Goal: Task Accomplishment & Management: Manage account settings

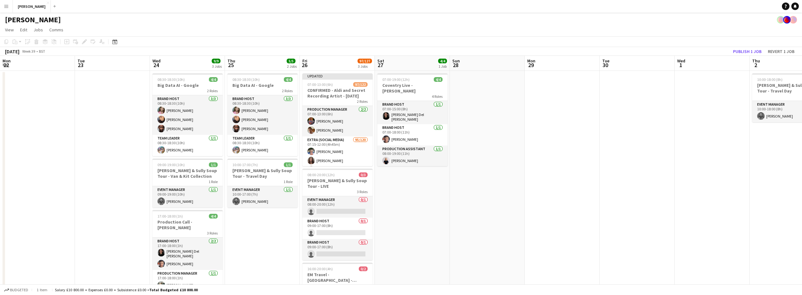
scroll to position [0, 233]
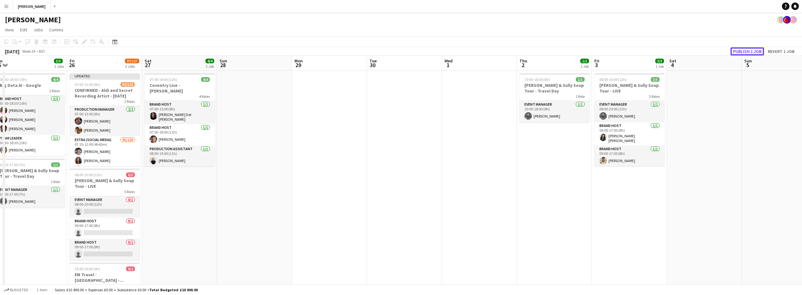
click at [741, 49] on button "Publish 1 job" at bounding box center [747, 51] width 34 height 8
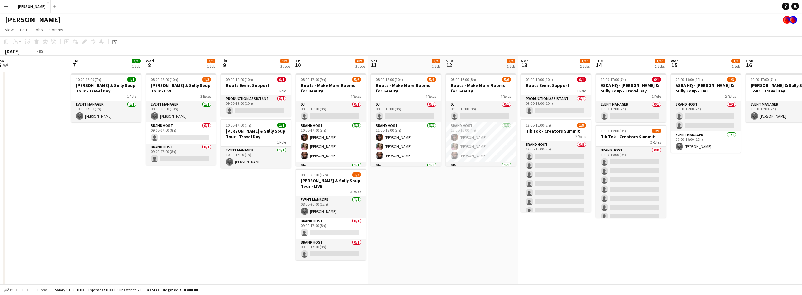
scroll to position [0, 255]
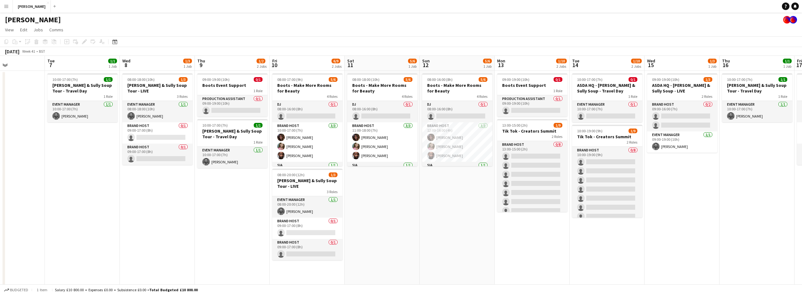
click at [480, 184] on app-date-cell "08:00-16:00 (8h) 5/6 Boots - Make More Rooms for Beauty 4 Roles DJ 0/1 08:00-16…" at bounding box center [456, 209] width 75 height 276
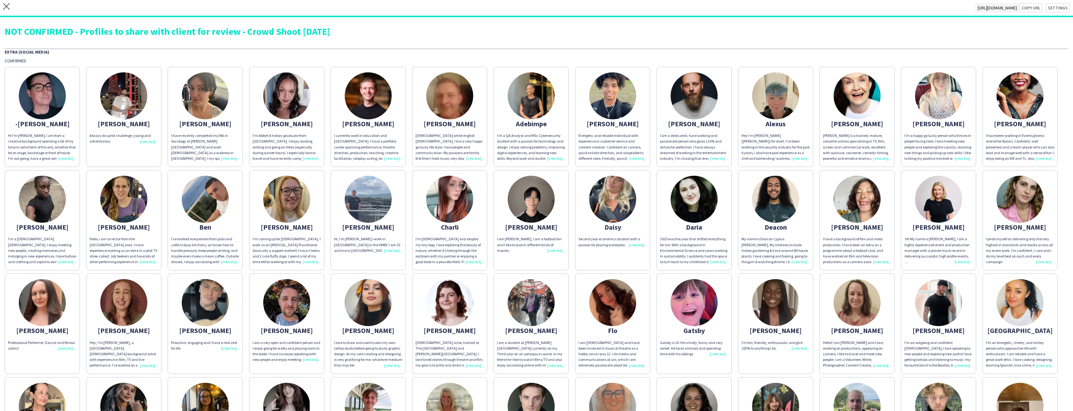
scroll to position [255, 0]
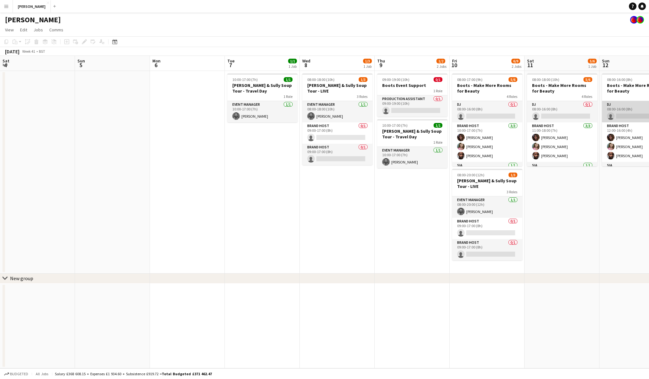
scroll to position [0, 265]
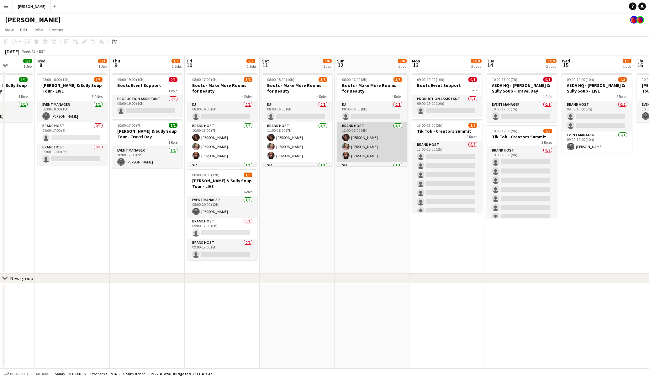
click at [365, 150] on app-card-role "Brand Host 3/3 12:00-16:00 (4h) Sophie Dudman Elizabeth Coles Shaquielle Watson…" at bounding box center [372, 141] width 70 height 39
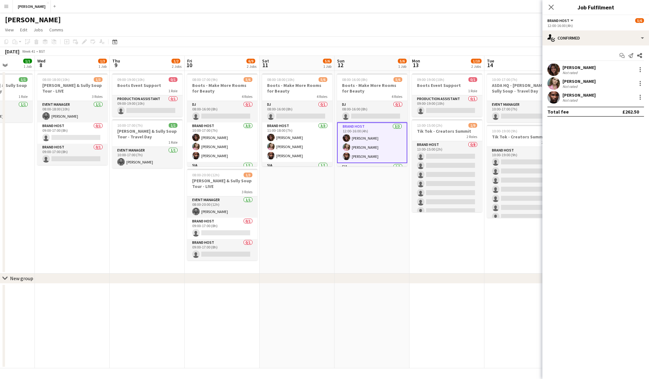
click at [596, 96] on div "Shaquielle Watson-Lynch" at bounding box center [578, 95] width 33 height 6
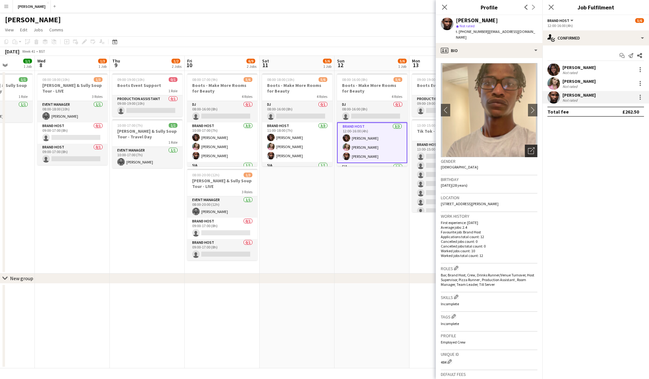
click at [532, 147] on icon "Open photos pop-in" at bounding box center [531, 150] width 7 height 7
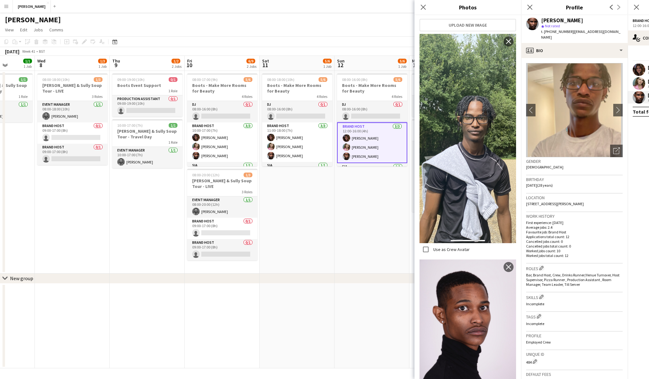
scroll to position [53, 0]
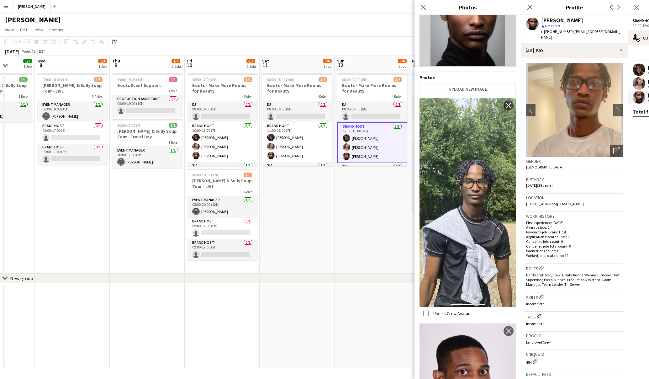
click at [486, 175] on img at bounding box center [467, 202] width 97 height 209
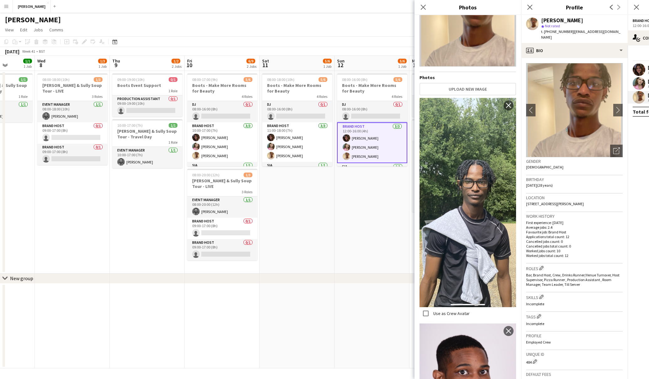
click at [486, 175] on img at bounding box center [467, 202] width 97 height 209
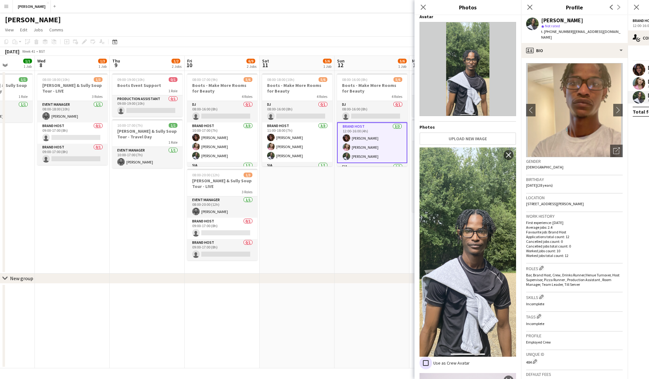
scroll to position [6, 0]
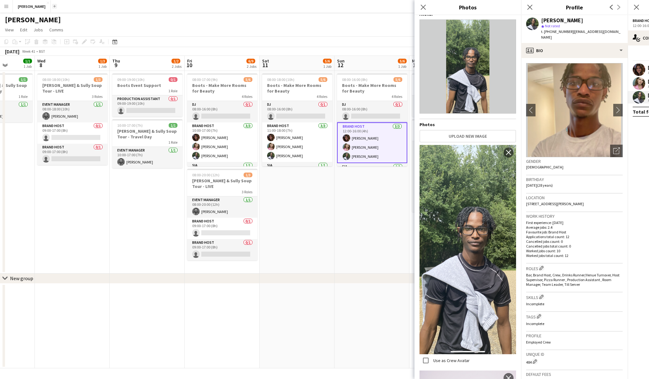
click at [52, 4] on button "Add" at bounding box center [54, 6] width 5 height 5
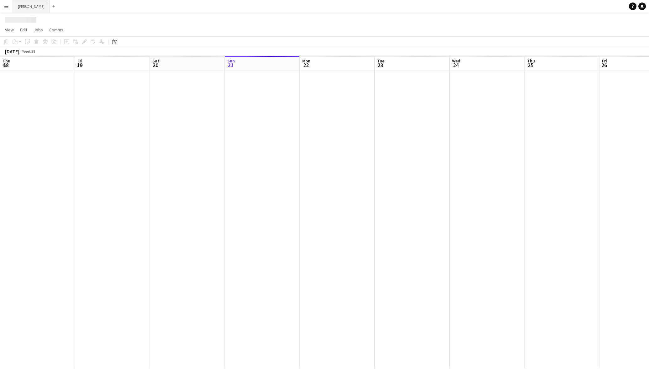
scroll to position [0, 150]
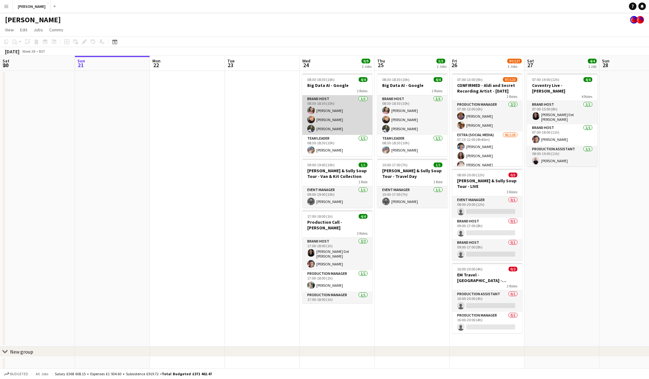
click at [340, 120] on app-card-role "Brand Host 3/3 08:30-18:30 (10h) Elizabeth Coles Supreet Kaur Shaquielle Watson…" at bounding box center [337, 114] width 70 height 39
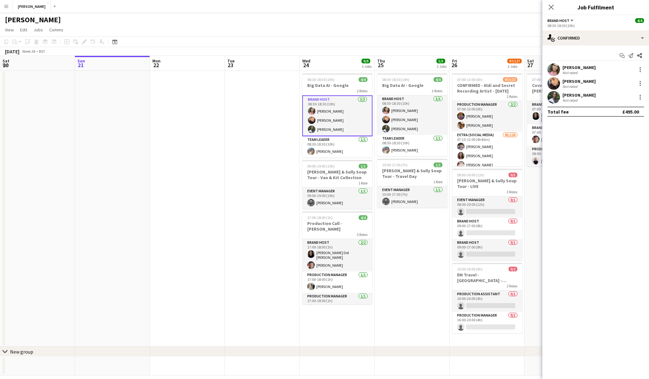
click at [574, 96] on div "Shaquielle Watson-Lynch" at bounding box center [578, 95] width 33 height 6
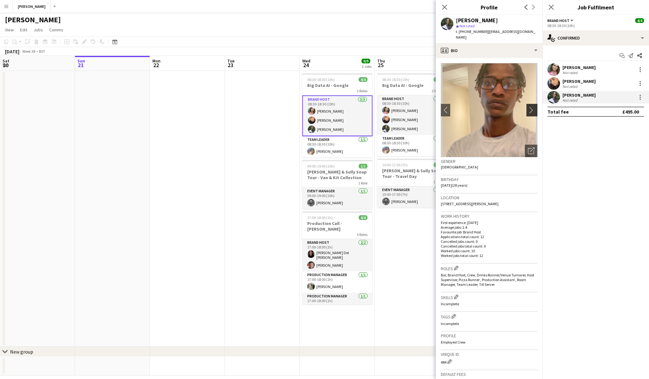
click at [534, 107] on app-icon "chevron-right" at bounding box center [533, 110] width 10 height 7
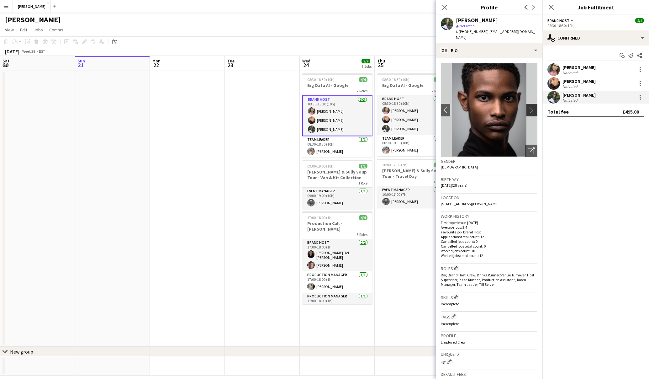
click at [534, 107] on app-icon "chevron-right" at bounding box center [533, 110] width 10 height 7
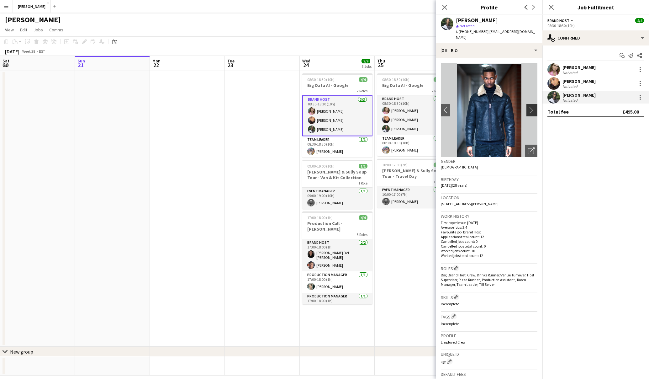
click at [534, 107] on app-icon "chevron-right" at bounding box center [533, 110] width 10 height 7
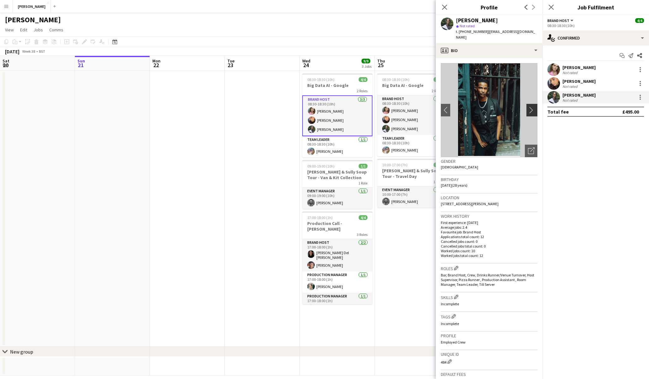
click at [534, 107] on app-icon "chevron-right" at bounding box center [533, 110] width 10 height 7
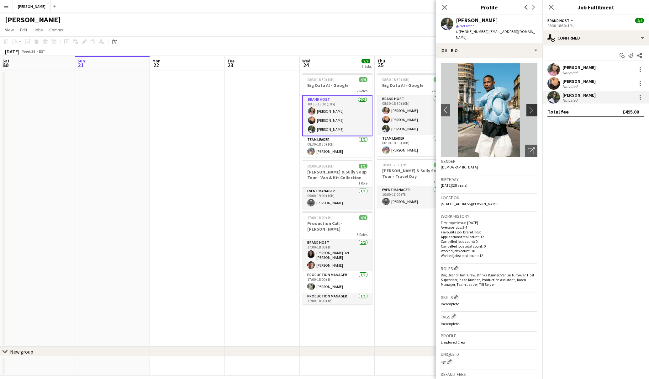
click at [534, 107] on app-icon "chevron-right" at bounding box center [533, 110] width 10 height 7
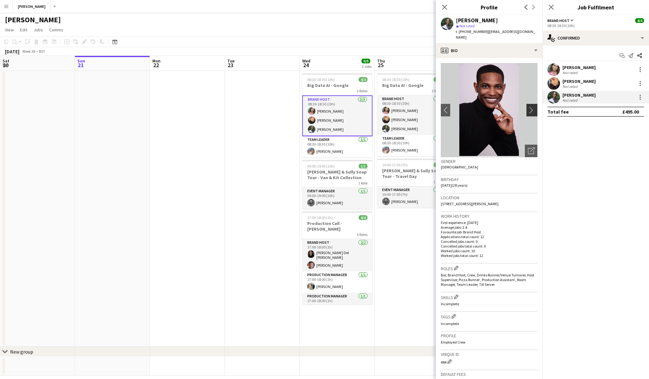
click at [534, 107] on app-icon "chevron-right" at bounding box center [533, 110] width 10 height 7
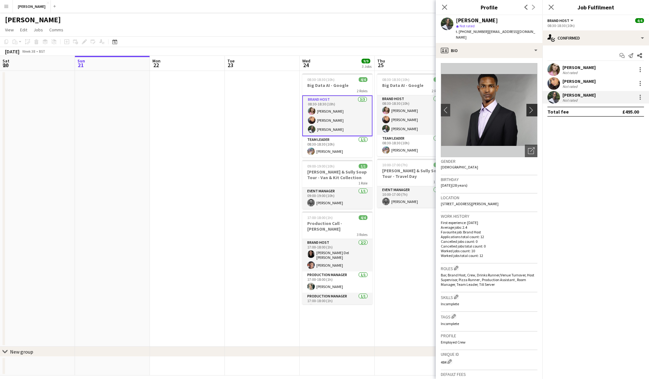
click at [534, 107] on app-icon "chevron-right" at bounding box center [533, 110] width 10 height 7
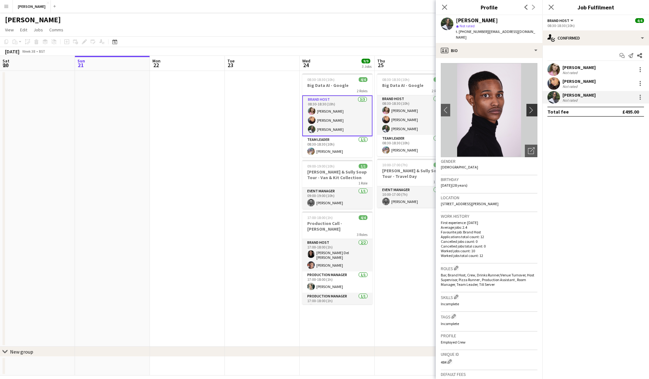
click at [534, 107] on app-icon "chevron-right" at bounding box center [533, 110] width 10 height 7
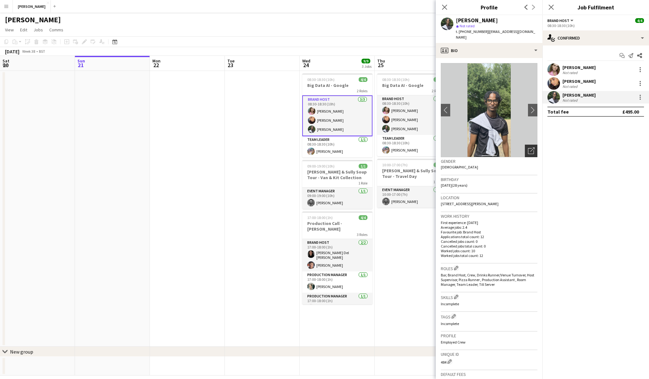
click at [532, 147] on icon "Open photos pop-in" at bounding box center [531, 150] width 7 height 7
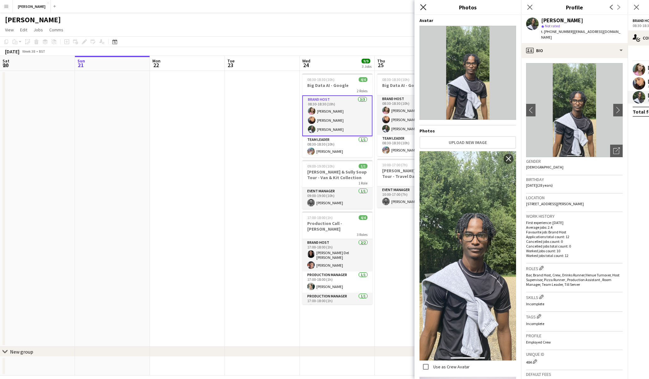
click at [421, 7] on icon "Close pop-in" at bounding box center [423, 7] width 6 height 6
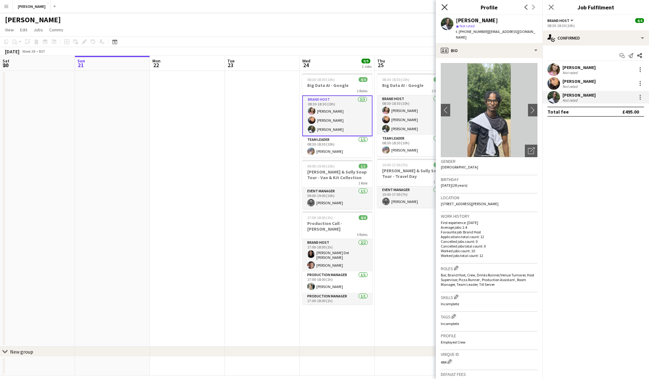
click at [444, 9] on icon "Close pop-in" at bounding box center [444, 7] width 6 height 6
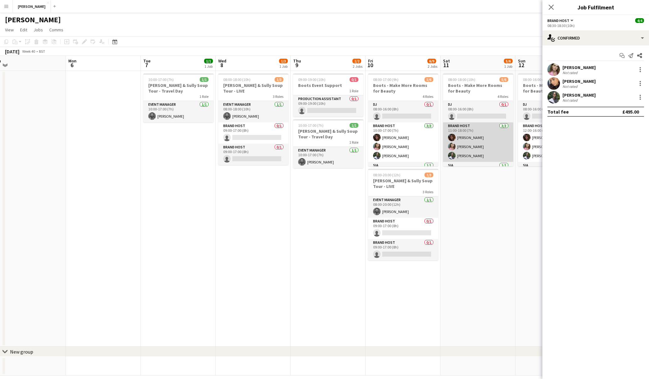
scroll to position [38, 0]
click at [477, 139] on app-card-role "SIA 1/1 11:00-18:00 (7h) kingsley Ezenwenyi" at bounding box center [478, 134] width 70 height 21
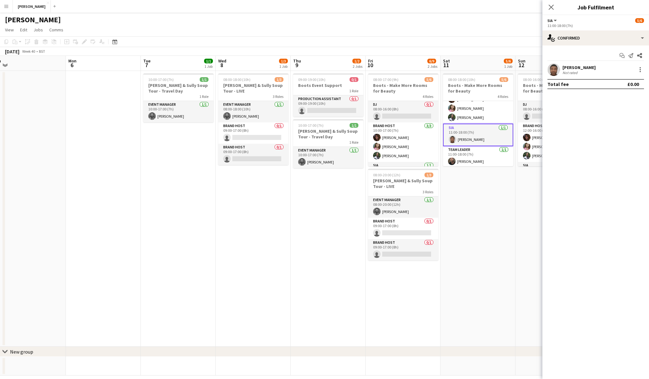
click at [592, 67] on div "kingsley Ezenwenyi" at bounding box center [578, 68] width 33 height 6
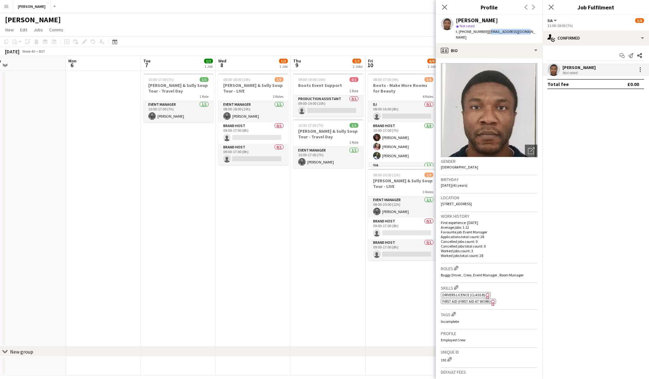
drag, startPoint x: 526, startPoint y: 30, endPoint x: 487, endPoint y: 32, distance: 38.3
click at [487, 32] on div "kingsley Ezenwenyi star Not rated t. +4407403499969 | kingseze84@yahoo.com" at bounding box center [489, 29] width 107 height 28
copy span "kingseze84@yahoo.com"
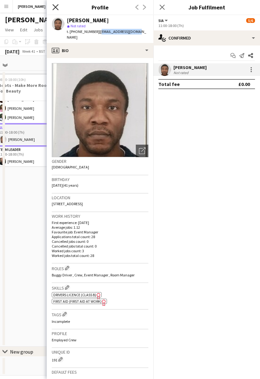
click at [56, 8] on icon "Close pop-in" at bounding box center [55, 7] width 6 height 6
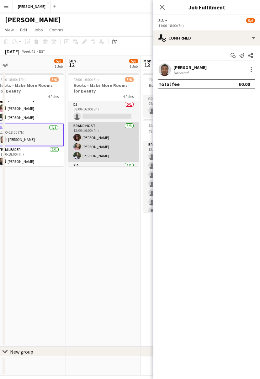
click at [106, 140] on app-card-role "Brand Host 3/3 12:00-16:00 (4h) Sophie Dudman Elizabeth Coles Shaquielle Watson…" at bounding box center [103, 141] width 70 height 39
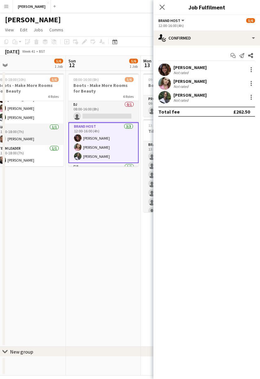
click at [199, 69] on div "Sophie Dudman" at bounding box center [189, 68] width 33 height 6
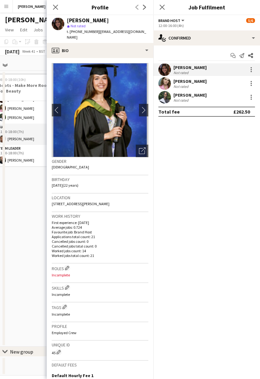
click at [202, 92] on div "Shaquielle Watson-Lynch" at bounding box center [189, 95] width 33 height 6
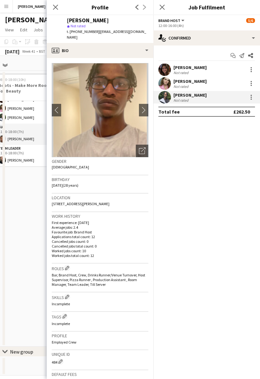
scroll to position [7, 0]
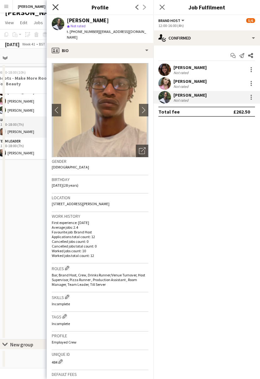
click at [55, 4] on icon "Close pop-in" at bounding box center [55, 7] width 6 height 6
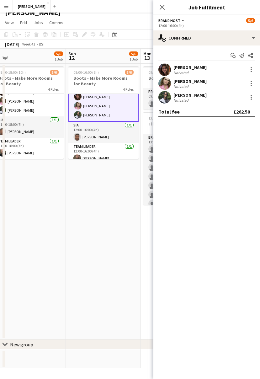
scroll to position [39, 0]
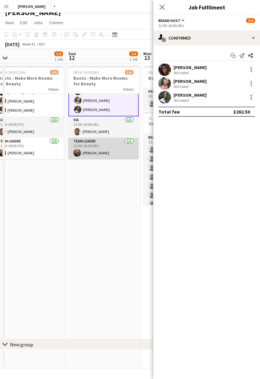
click at [97, 151] on app-card-role "Team Leader 1/1 12:00-16:00 (4h) Lewis Asquith" at bounding box center [103, 148] width 70 height 21
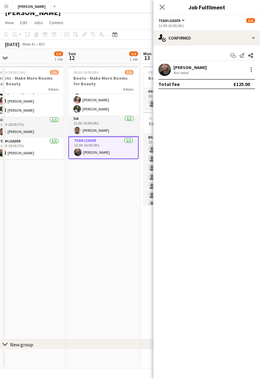
scroll to position [39, 0]
click at [193, 66] on div "Lewis Asquith" at bounding box center [189, 68] width 33 height 6
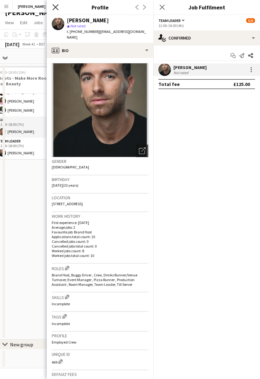
click at [58, 6] on icon "Close pop-in" at bounding box center [55, 7] width 6 height 6
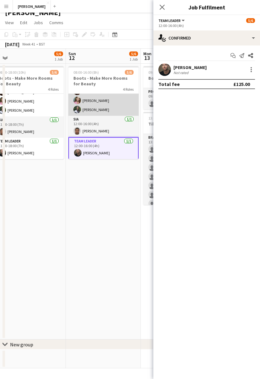
click at [105, 100] on app-card-role "Brand Host 3/3 12:00-16:00 (4h) Sophie Dudman Elizabeth Coles Shaquielle Watson…" at bounding box center [103, 95] width 70 height 39
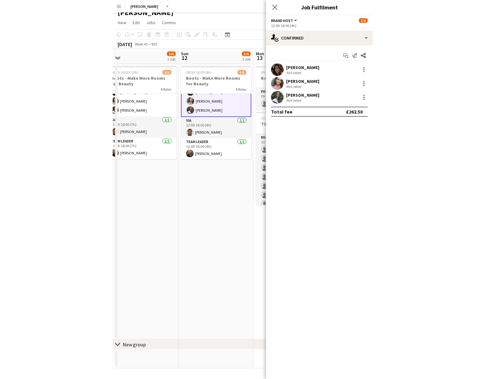
scroll to position [39, 0]
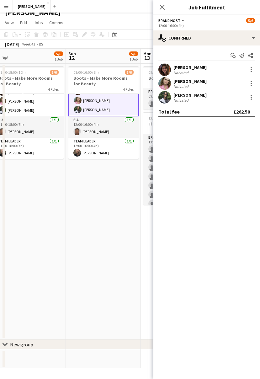
click at [197, 81] on div "Elizabeth Coles" at bounding box center [189, 81] width 33 height 6
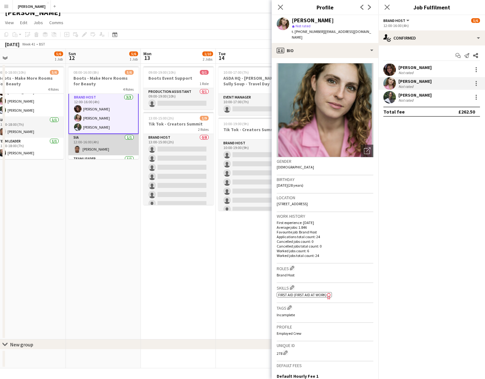
scroll to position [0, 0]
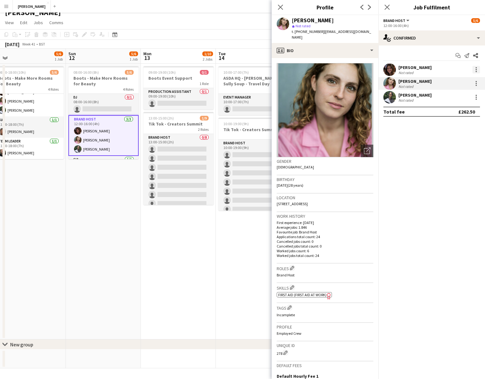
click at [474, 70] on div at bounding box center [476, 70] width 8 height 8
click at [466, 80] on span "Edit fee" at bounding box center [455, 81] width 39 height 6
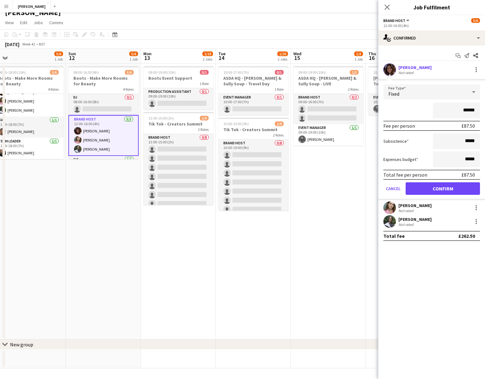
click at [468, 110] on input "******" at bounding box center [456, 111] width 47 height 16
type input "**"
type input "******"
click at [447, 189] on button "Confirm" at bounding box center [442, 188] width 74 height 13
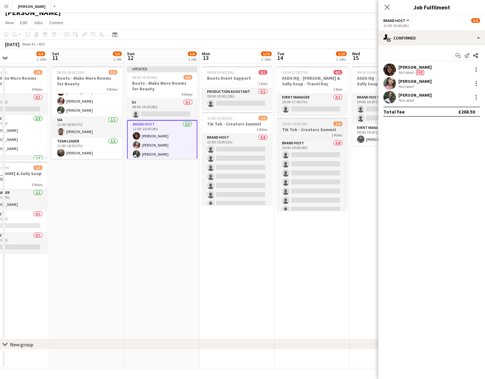
scroll to position [0, 132]
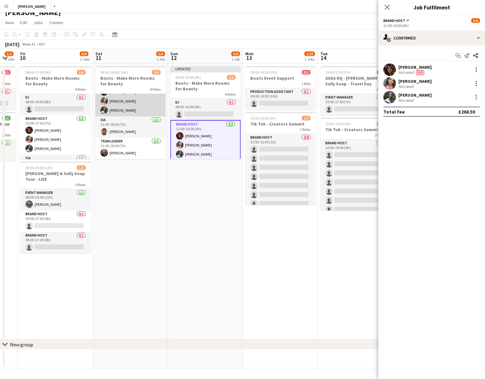
click at [139, 104] on app-card-role "Brand Host 3/3 11:00-18:00 (7h) Sophie Dudman Elizabeth Coles Shaquielle Watson…" at bounding box center [130, 96] width 70 height 39
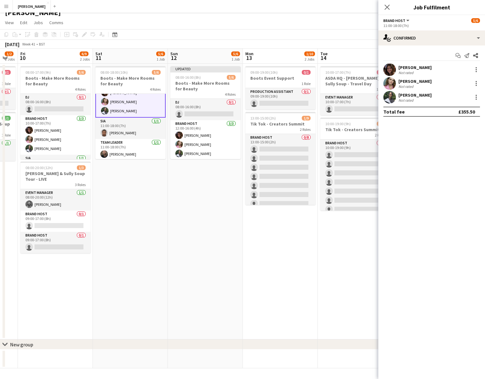
scroll to position [39, 0]
click at [475, 67] on div at bounding box center [476, 70] width 8 height 8
click at [456, 83] on span "Edit fee" at bounding box center [455, 81] width 39 height 6
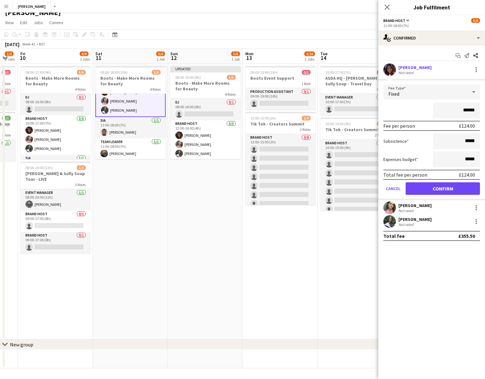
type input "*******"
click at [456, 187] on button "Confirm" at bounding box center [442, 188] width 74 height 13
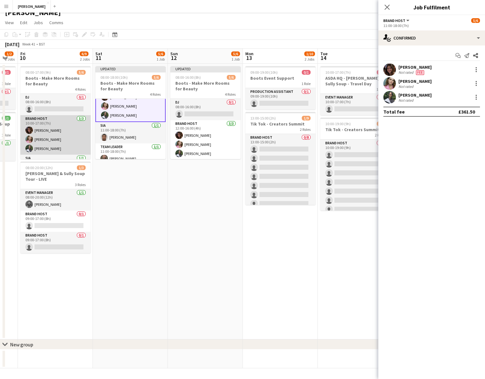
click at [52, 132] on app-card-role "Brand Host 3/3 10:00-17:00 (7h) Sophie Dudman Elizabeth Coles Shaquielle Watson…" at bounding box center [55, 134] width 70 height 39
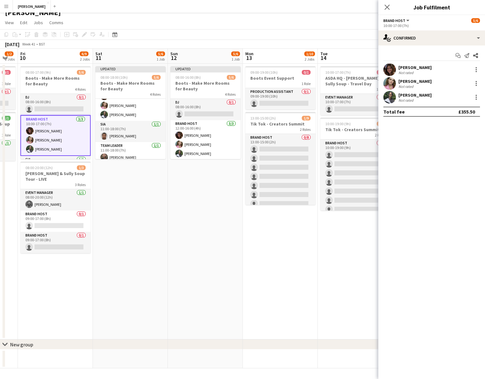
scroll to position [38, 0]
click at [475, 68] on div at bounding box center [476, 70] width 8 height 8
click at [461, 79] on span "Edit fee" at bounding box center [455, 81] width 39 height 6
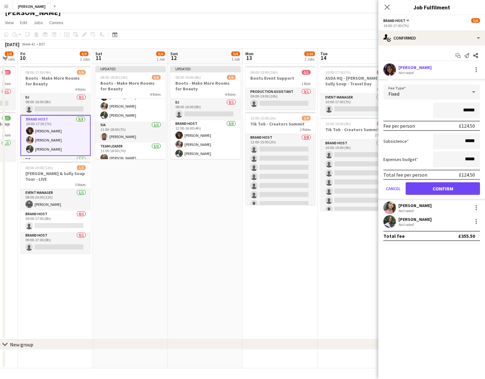
type input "*******"
click at [446, 186] on button "Confirm" at bounding box center [442, 188] width 74 height 13
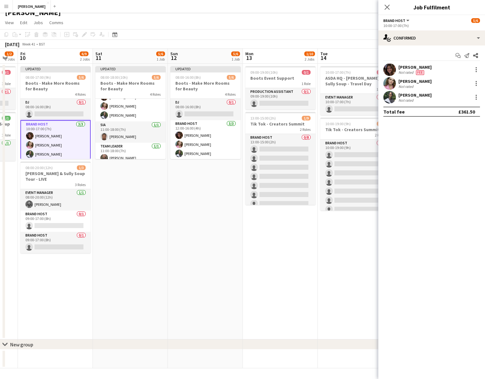
click at [352, 242] on app-date-cell "10:00-17:00 (7h) 0/1 ASDA HQ - Cully & Sully Soup - Travel Day 1 Role Event Man…" at bounding box center [355, 202] width 75 height 276
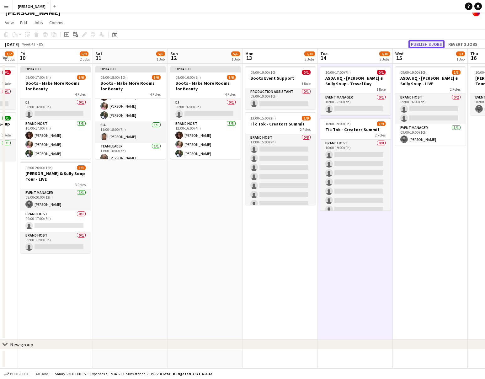
click at [427, 45] on button "Publish 3 jobs" at bounding box center [426, 44] width 36 height 8
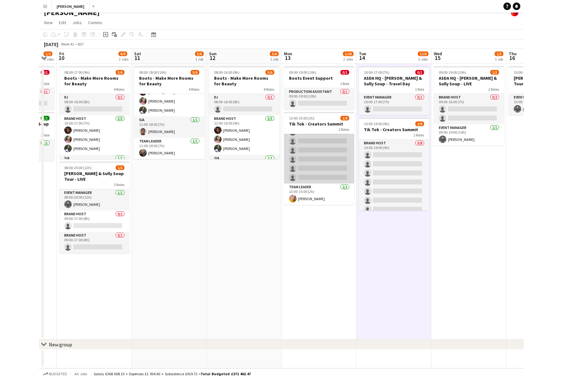
scroll to position [0, 0]
